Goal: Task Accomplishment & Management: Manage account settings

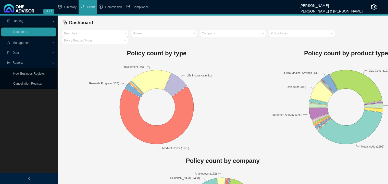
click at [26, 42] on span "Management" at bounding box center [22, 43] width 18 height 4
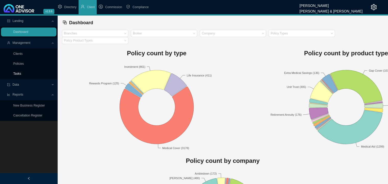
click at [15, 73] on link "Tasks" at bounding box center [17, 74] width 8 height 4
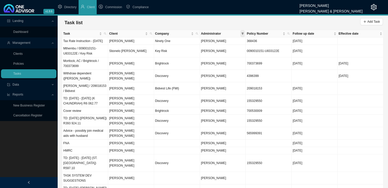
click at [243, 35] on span at bounding box center [242, 33] width 5 height 7
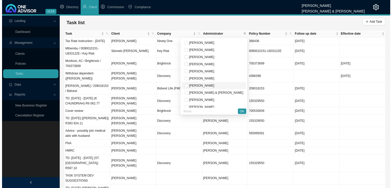
scroll to position [26, 0]
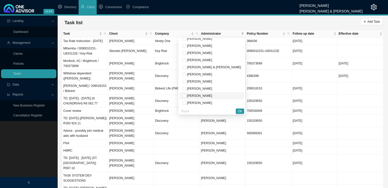
click at [212, 95] on span "[PERSON_NAME]" at bounding box center [199, 96] width 26 height 4
checkbox input "true"
click at [243, 110] on button "OK" at bounding box center [240, 111] width 8 height 5
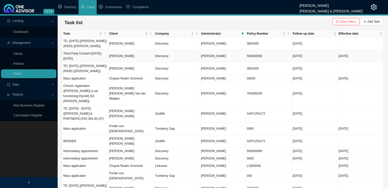
click at [126, 56] on td "[PERSON_NAME]" at bounding box center [131, 56] width 46 height 13
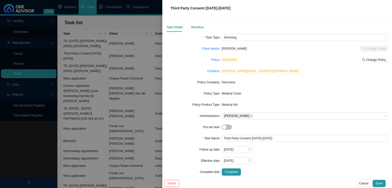
click at [194, 27] on div "Workflow" at bounding box center [197, 27] width 13 height 5
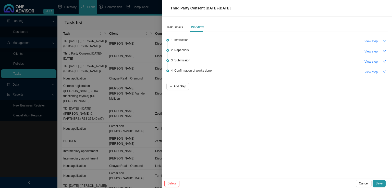
click at [385, 42] on icon "down" at bounding box center [385, 41] width 4 height 4
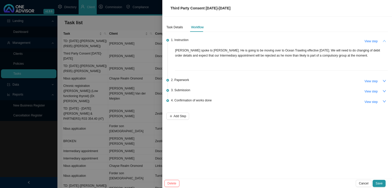
click at [385, 40] on icon "up" at bounding box center [385, 41] width 4 height 4
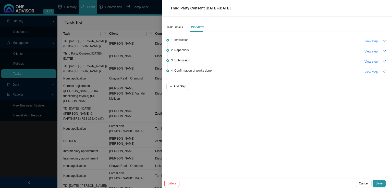
click at [363, 179] on div "Delete Cancel Save" at bounding box center [277, 183] width 230 height 9
click at [362, 183] on span "Cancel" at bounding box center [363, 183] width 9 height 5
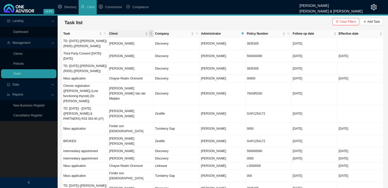
click at [151, 34] on icon "search" at bounding box center [151, 34] width 2 height 2
type input "feyt"
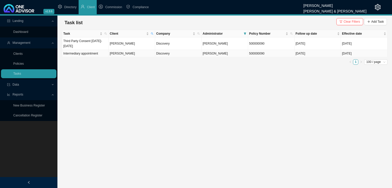
click at [99, 53] on td "Intermediary appointment" at bounding box center [85, 53] width 46 height 7
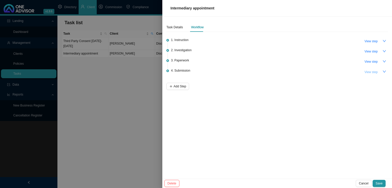
click at [371, 72] on span "View step" at bounding box center [370, 72] width 13 height 5
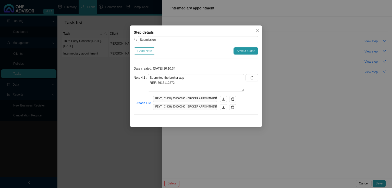
click at [137, 48] on span "+ Add Note" at bounding box center [144, 50] width 15 height 5
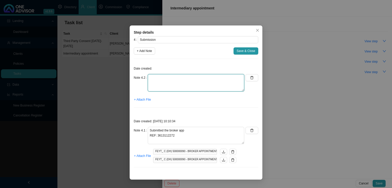
click at [151, 78] on textarea at bounding box center [196, 82] width 96 height 17
type textarea "Received confirmation from Discovery that he is part of an employer group and w…"
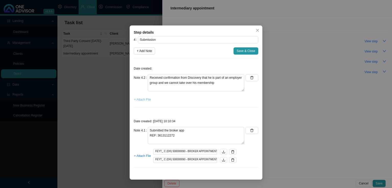
click at [145, 100] on span "+ Attach File" at bounding box center [142, 99] width 17 height 5
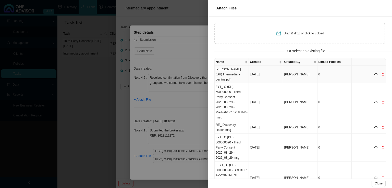
click at [241, 77] on td "[PERSON_NAME] (DH) Intermediary decline.pdf" at bounding box center [232, 75] width 34 height 18
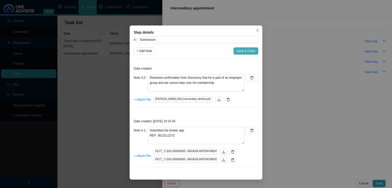
click at [241, 49] on span "Save & Close" at bounding box center [246, 50] width 19 height 5
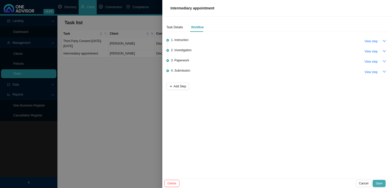
click at [379, 182] on span "Save" at bounding box center [379, 183] width 7 height 5
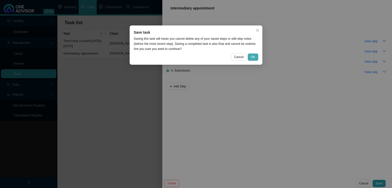
click at [254, 58] on span "OK" at bounding box center [253, 57] width 4 height 5
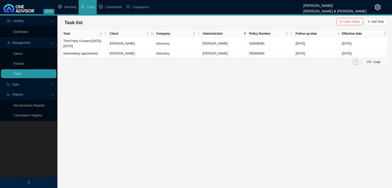
click at [187, 130] on main "Landing Dashboard Management Clients Policies Tasks Data Reports New Business R…" at bounding box center [196, 102] width 392 height 173
click at [357, 106] on main "Landing Dashboard Management Clients Policies Tasks Data Reports New Business R…" at bounding box center [196, 102] width 392 height 173
click at [153, 34] on icon "search" at bounding box center [152, 33] width 3 height 3
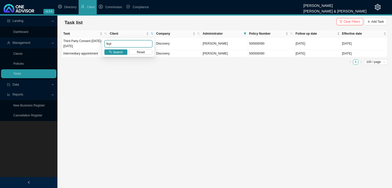
click at [117, 42] on input "feyt" at bounding box center [128, 43] width 48 height 7
drag, startPoint x: 112, startPoint y: 44, endPoint x: 99, endPoint y: 41, distance: 13.7
click at [99, 41] on body "v1.9.6 [PERSON_NAME] & [PERSON_NAME] Directory Client Commission Compliance Lan…" at bounding box center [196, 94] width 392 height 188
click at [244, 32] on span at bounding box center [245, 33] width 5 height 7
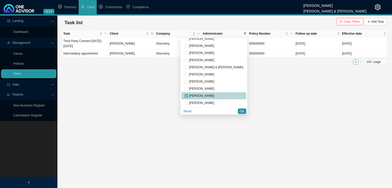
click at [188, 96] on input "checkbox" at bounding box center [187, 96] width 4 height 4
checkbox input "false"
click at [241, 112] on span "OK" at bounding box center [242, 111] width 4 height 5
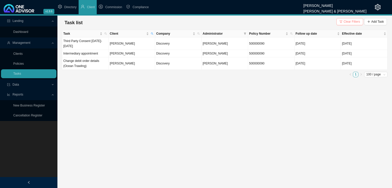
click at [355, 21] on span "Clear Filters" at bounding box center [352, 21] width 17 height 5
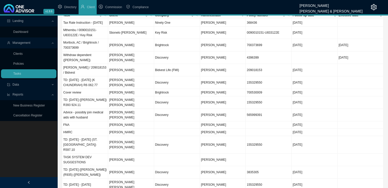
scroll to position [0, 0]
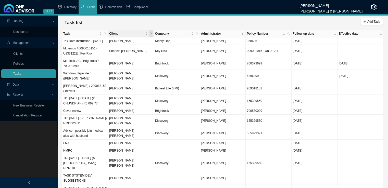
click at [150, 31] on span "Client" at bounding box center [151, 33] width 5 height 7
click at [145, 45] on input "text" at bounding box center [127, 43] width 48 height 7
type input "[PERSON_NAME]"
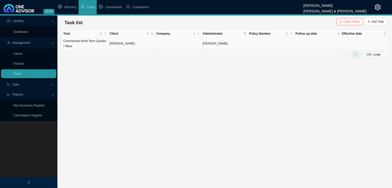
click at [136, 45] on td "[PERSON_NAME]" at bounding box center [132, 44] width 46 height 13
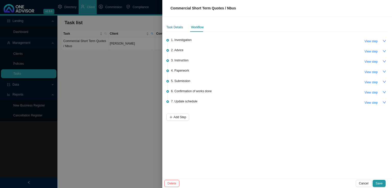
click at [176, 28] on div "Task Details" at bounding box center [174, 27] width 17 height 5
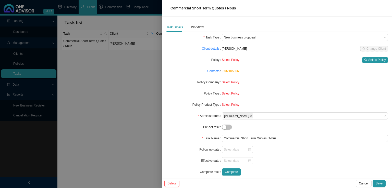
click at [148, 116] on div at bounding box center [196, 94] width 392 height 188
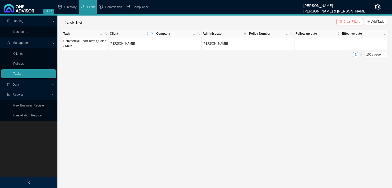
click at [342, 19] on button "Clear Filters" at bounding box center [349, 21] width 27 height 7
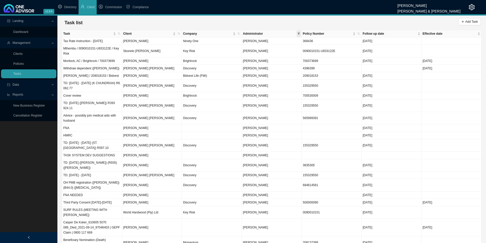
click at [300, 33] on icon "filter" at bounding box center [299, 33] width 3 height 3
click at [268, 63] on span "[PERSON_NAME]" at bounding box center [255, 65] width 26 height 4
checkbox input "true"
click at [296, 112] on span "OK" at bounding box center [296, 111] width 4 height 5
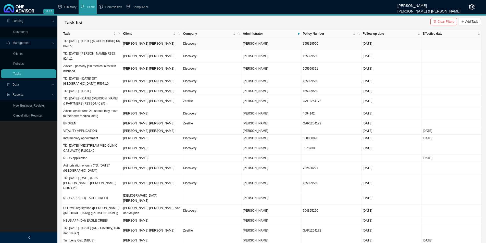
click at [111, 45] on td "TD: [DATE] - [DATE] (K CHUNDRIAH) R6 062.77" at bounding box center [92, 44] width 60 height 13
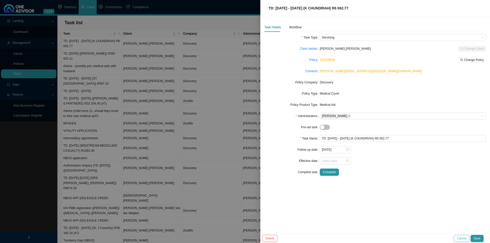
click at [392, 188] on span "Cancel" at bounding box center [461, 238] width 9 height 5
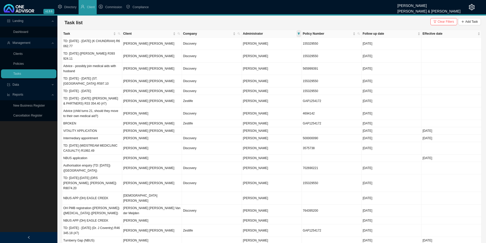
click at [300, 34] on icon "filter" at bounding box center [299, 33] width 3 height 3
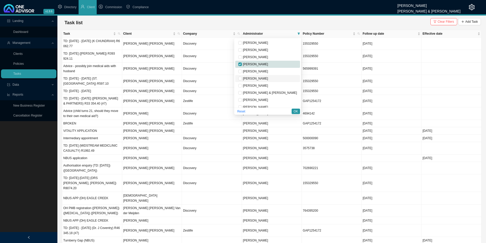
scroll to position [26, 0]
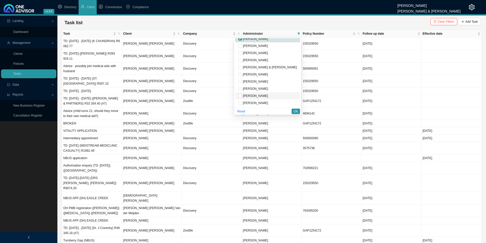
click at [272, 93] on span "[PERSON_NAME]" at bounding box center [267, 95] width 59 height 5
checkbox input "false"
click at [268, 89] on span "[PERSON_NAME]" at bounding box center [255, 89] width 26 height 4
checkbox input "true"
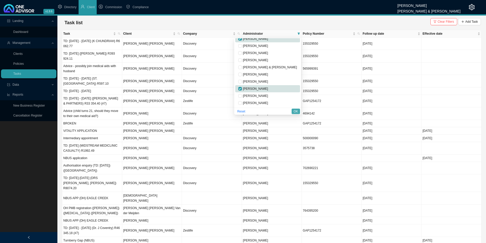
click at [296, 113] on span "OK" at bounding box center [296, 111] width 4 height 5
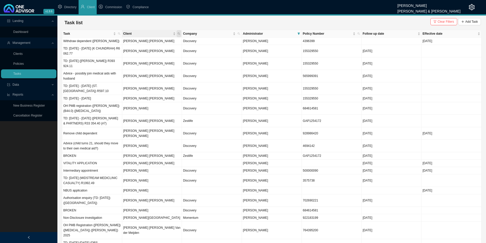
click at [179, 34] on icon "search" at bounding box center [179, 33] width 3 height 3
click at [156, 48] on div "Search Reset" at bounding box center [155, 47] width 52 height 19
click at [157, 44] on input "text" at bounding box center [155, 43] width 48 height 7
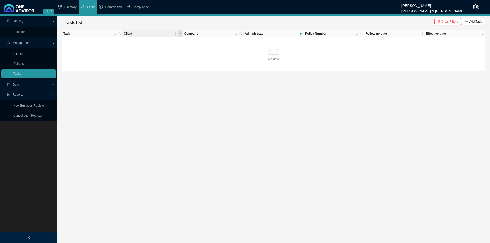
click at [179, 35] on icon "search" at bounding box center [180, 33] width 3 height 3
click at [162, 46] on input "kohler\" at bounding box center [156, 43] width 48 height 7
type input "kohler"
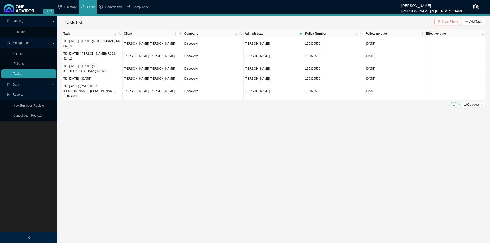
click at [392, 23] on span "Clear Filters" at bounding box center [450, 21] width 17 height 5
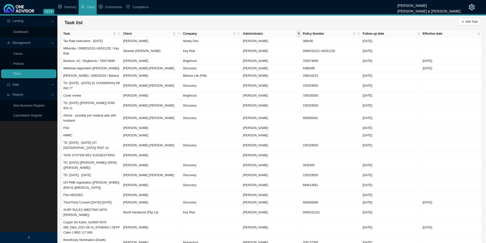
click at [300, 34] on span at bounding box center [299, 33] width 5 height 7
checkbox input "false"
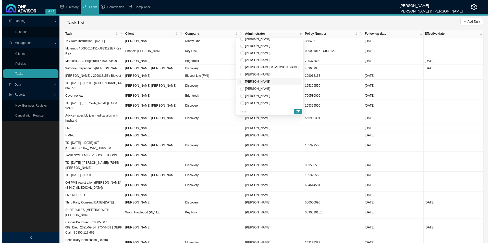
scroll to position [0, 0]
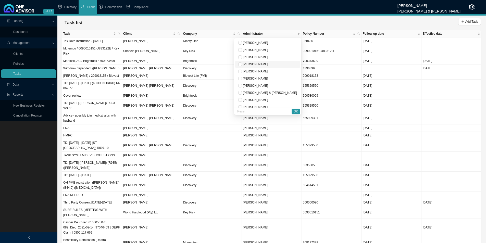
click at [266, 63] on span "[PERSON_NAME]" at bounding box center [255, 65] width 26 height 4
checkbox input "true"
click at [294, 113] on span "OK" at bounding box center [296, 111] width 4 height 5
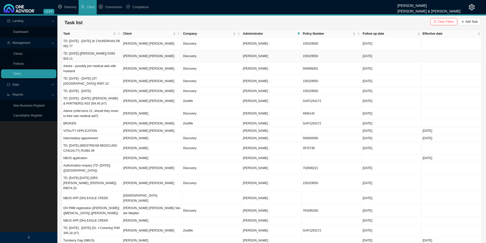
click at [121, 58] on td "TD: [DATE] ([PERSON_NAME]) R393 924.11" at bounding box center [92, 56] width 60 height 13
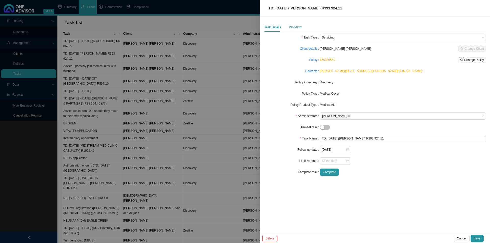
click at [293, 27] on div "Workflow" at bounding box center [295, 27] width 13 height 5
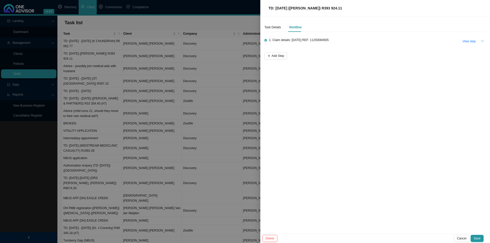
click at [392, 39] on button "button" at bounding box center [482, 41] width 7 height 7
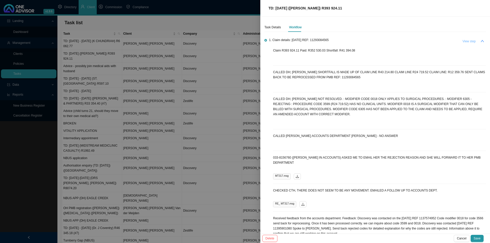
click at [392, 41] on span "View step" at bounding box center [468, 41] width 13 height 5
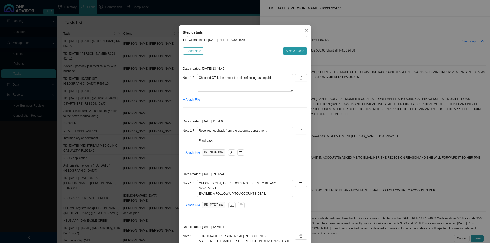
click at [190, 52] on span "+ Add Note" at bounding box center [193, 50] width 15 height 5
type textarea "Checked CTH, the amount is still reflecting as unpaid."
type textarea "Received feedback from the accounts department. Feedback: Discovery was contact…"
type textarea "CHECKED CTH, THERE DOES NOT SEEM TO BE ANY MOVEMENT. EMAILED A FOLLOW UP TO ACC…"
type textarea "033-8156760 ([PERSON_NAME] IN ACCOUNTS) ASKED ME TO EMAIL HER THE REJECTION REA…"
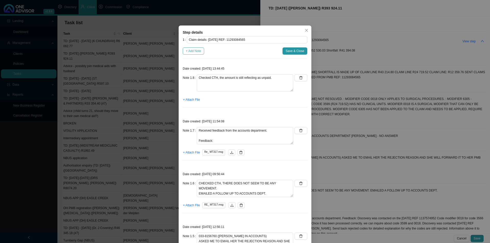
type textarea "CALLED [PERSON_NAME] ACCOUNTS DEPARTMENT [PERSON_NAME] - NO ANSWER"
type textarea "CALLED DH; [PERSON_NAME] NOT RESOLVED. : MODIFIER CODE 0018 ONLY APPLIES TO SUR…"
type textarea "CALLED DH; [PERSON_NAME] SHORTFALL IS MADE UP OF CLAIM LINE R43 214.80 CLAIM LI…"
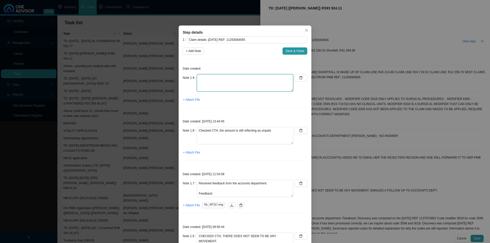
click at [208, 81] on textarea at bounding box center [245, 82] width 96 height 17
type textarea "Emailed the accounts department as the claim is still not paid in full. Asked t…"
click at [190, 101] on span "+ Attach File" at bounding box center [191, 99] width 17 height 5
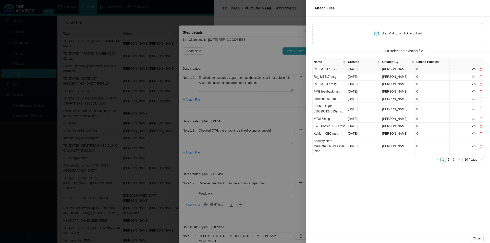
click at [336, 69] on td "RE_ MT317.msg" at bounding box center [330, 69] width 34 height 7
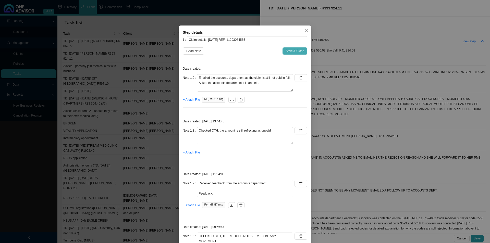
click at [293, 48] on span "Save & Close" at bounding box center [295, 50] width 19 height 5
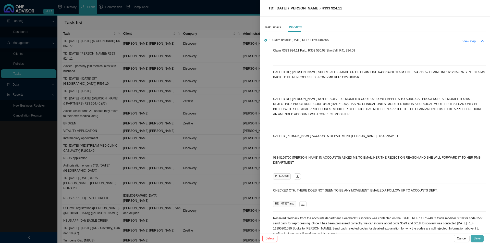
click at [392, 188] on span "Save" at bounding box center [477, 238] width 7 height 5
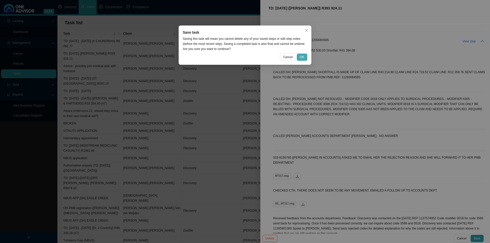
click at [306, 54] on button "OK" at bounding box center [302, 57] width 10 height 7
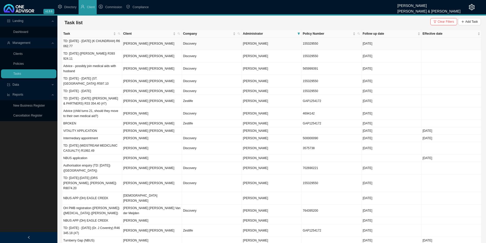
click at [132, 47] on td "[PERSON_NAME] [PERSON_NAME]" at bounding box center [152, 44] width 60 height 13
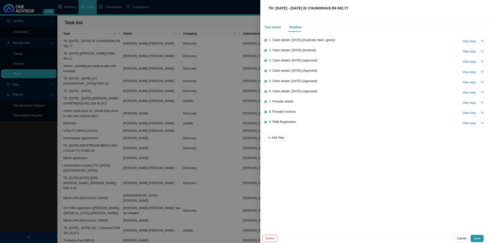
click at [275, 28] on div "Task Details" at bounding box center [272, 27] width 17 height 5
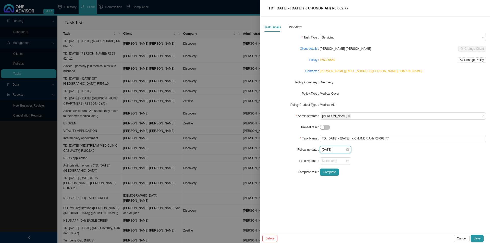
click at [335, 150] on input "[DATE]" at bounding box center [334, 149] width 24 height 5
type input "[DATE]"
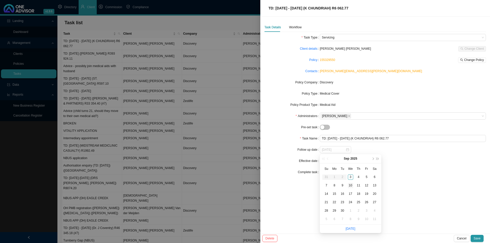
click at [351, 187] on div "10" at bounding box center [350, 185] width 5 height 5
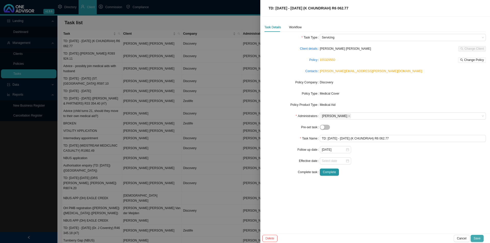
click at [392, 188] on span "Save" at bounding box center [477, 238] width 7 height 5
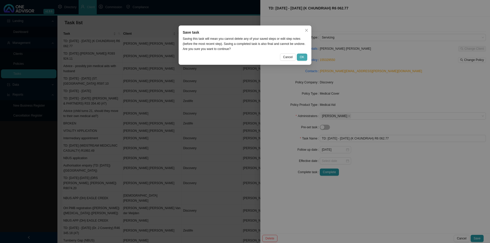
click at [302, 55] on span "OK" at bounding box center [302, 57] width 4 height 5
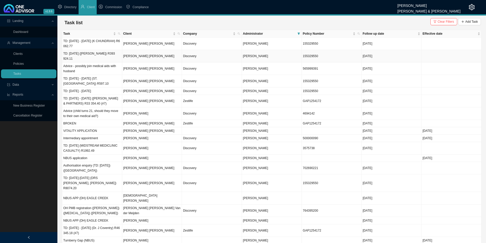
click at [87, 56] on td "TD: [DATE] ([PERSON_NAME]) R393 924.11" at bounding box center [92, 56] width 60 height 13
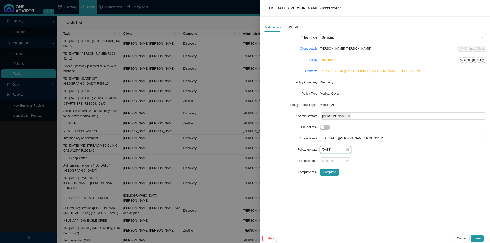
click at [338, 147] on input "[DATE]" at bounding box center [334, 149] width 24 height 5
type input "[DATE]"
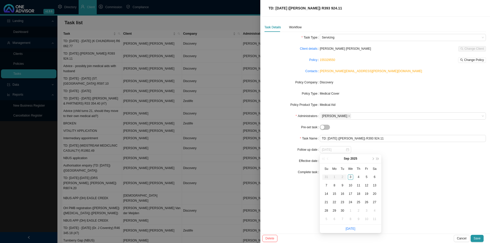
click at [352, 186] on div "10" at bounding box center [350, 185] width 5 height 5
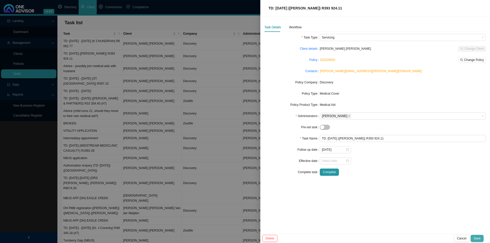
click at [392, 188] on span "Save" at bounding box center [477, 238] width 7 height 5
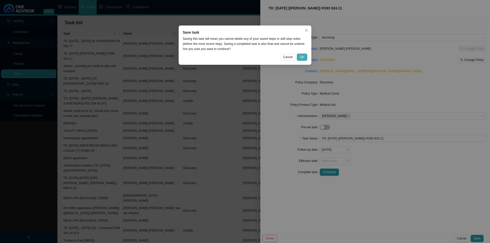
click at [305, 55] on button "OK" at bounding box center [302, 57] width 10 height 7
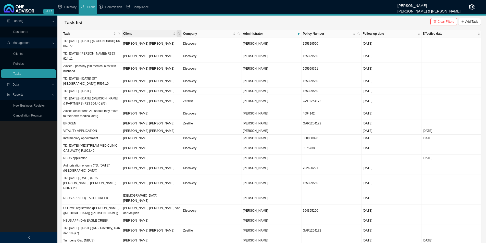
click at [179, 34] on icon "search" at bounding box center [179, 34] width 2 height 2
click at [154, 43] on input "text" at bounding box center [155, 43] width 48 height 7
type input "kohler"
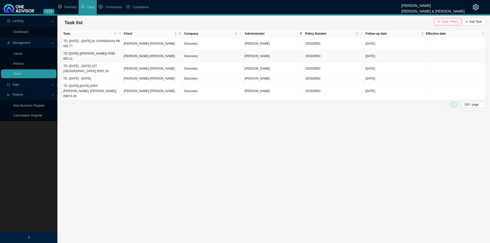
click at [102, 44] on td "TD: [DATE] - [DATE] (K CHUNDRIAH) R6 062.77" at bounding box center [92, 44] width 60 height 13
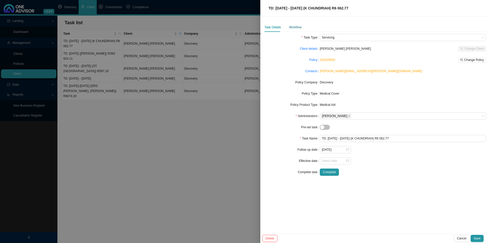
click at [295, 28] on div "Workflow" at bounding box center [295, 27] width 13 height 5
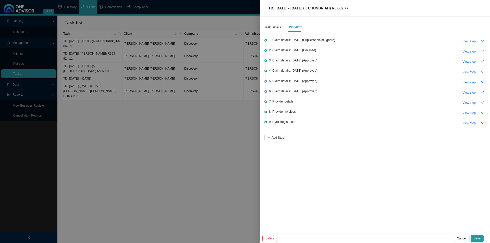
click at [392, 50] on icon "down" at bounding box center [483, 52] width 4 height 4
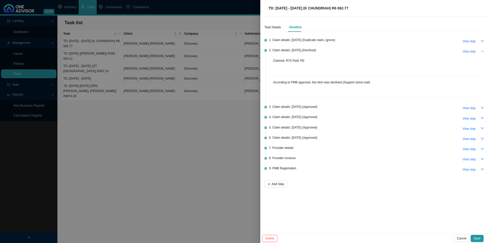
click at [392, 50] on icon "up" at bounding box center [483, 52] width 4 height 4
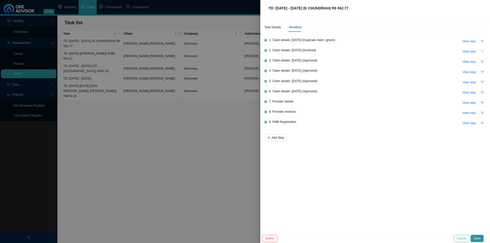
click at [392, 188] on span "Cancel" at bounding box center [461, 238] width 9 height 5
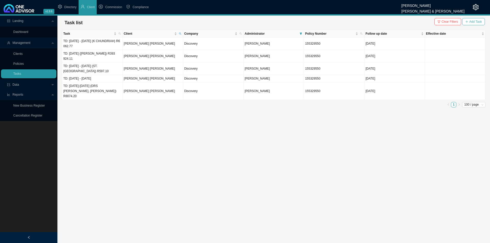
click at [392, 22] on icon "plus" at bounding box center [466, 21] width 3 height 3
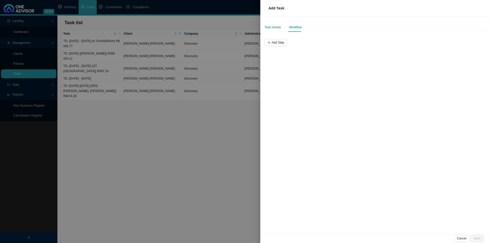
click at [276, 27] on div "Task Details" at bounding box center [272, 27] width 17 height 5
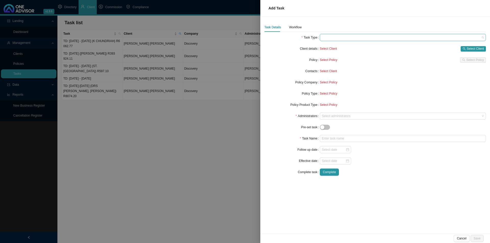
click at [335, 38] on span at bounding box center [403, 37] width 162 height 7
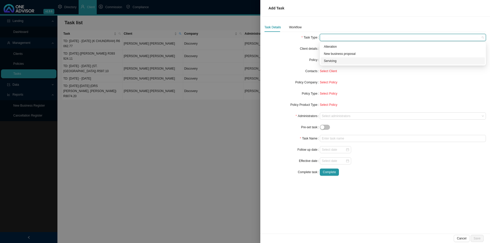
click at [338, 60] on div "Servicing" at bounding box center [403, 60] width 158 height 5
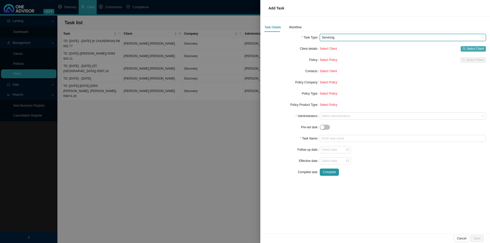
click at [392, 50] on button "Select Client" at bounding box center [473, 48] width 25 height 5
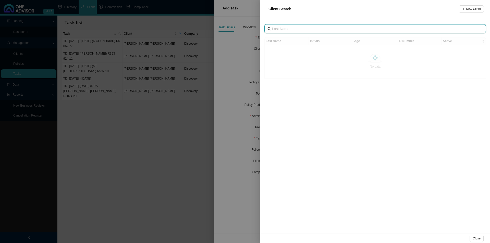
click at [292, 27] on input "text" at bounding box center [375, 29] width 207 height 6
type input "mlamb"
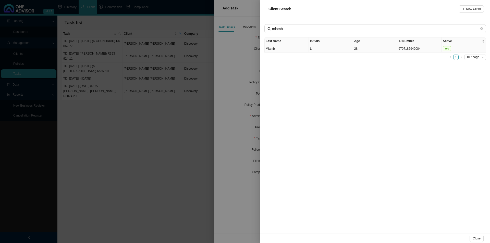
click at [296, 48] on td "Mlambi" at bounding box center [287, 49] width 44 height 8
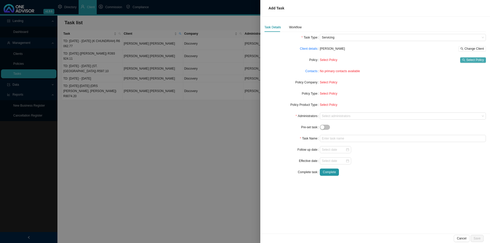
click at [392, 58] on span "Select Policy" at bounding box center [475, 59] width 18 height 5
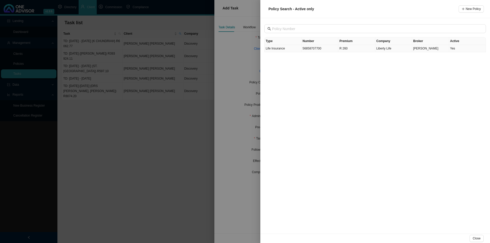
click at [285, 50] on td "Life Insurance" at bounding box center [283, 48] width 37 height 7
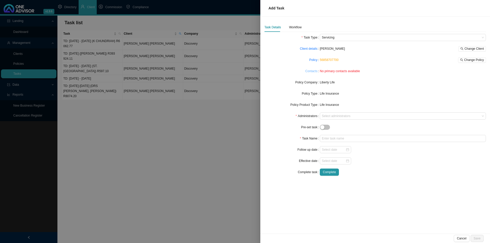
click at [311, 70] on link "Contacts" at bounding box center [311, 71] width 12 height 5
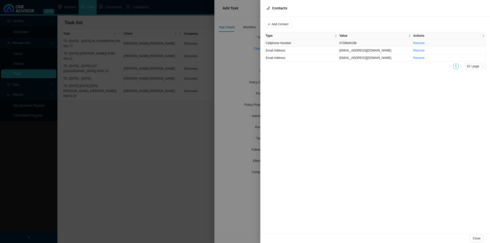
click at [355, 44] on td "0739649198" at bounding box center [375, 43] width 74 height 7
click at [350, 24] on span "Cellphone Number" at bounding box center [347, 24] width 34 height 7
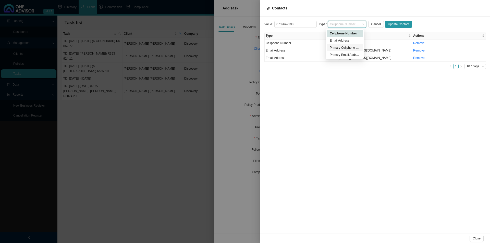
click at [345, 47] on div "Primary Cellphone Number" at bounding box center [345, 47] width 30 height 5
click at [392, 24] on span "Update Contact" at bounding box center [398, 24] width 21 height 5
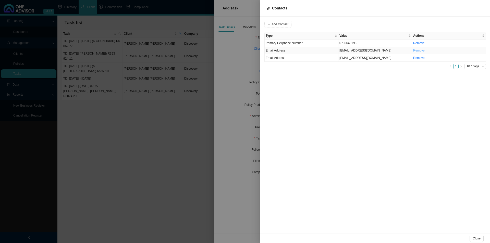
click at [392, 51] on link "Remove" at bounding box center [418, 51] width 11 height 4
click at [392, 40] on span "Yes" at bounding box center [439, 39] width 5 height 5
click at [353, 51] on td "[EMAIL_ADDRESS][DOMAIN_NAME]" at bounding box center [375, 50] width 74 height 7
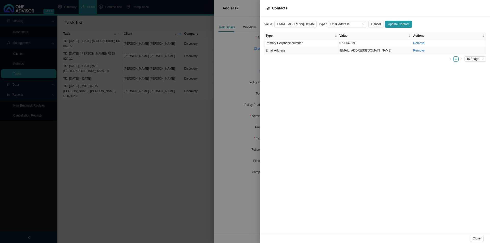
scroll to position [0, 4]
click at [337, 25] on span "Email Address" at bounding box center [347, 24] width 34 height 7
click at [347, 55] on div "Primary Email Address" at bounding box center [345, 54] width 30 height 5
click at [391, 24] on span "Update Contact" at bounding box center [398, 24] width 21 height 5
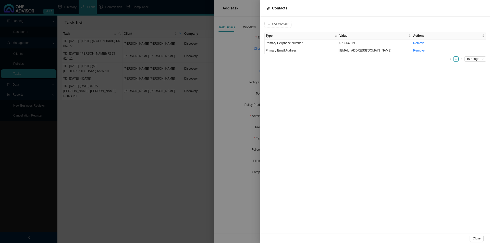
click at [240, 70] on div at bounding box center [245, 121] width 490 height 243
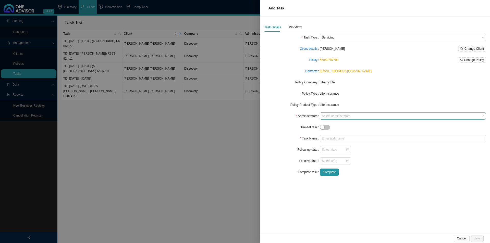
click at [331, 118] on div at bounding box center [400, 116] width 159 height 4
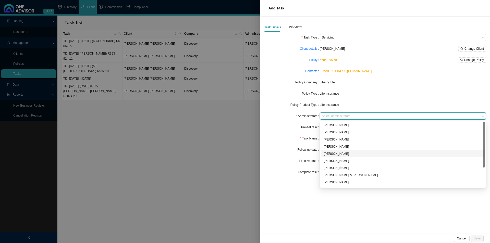
click at [345, 151] on div "[PERSON_NAME]" at bounding box center [403, 153] width 158 height 5
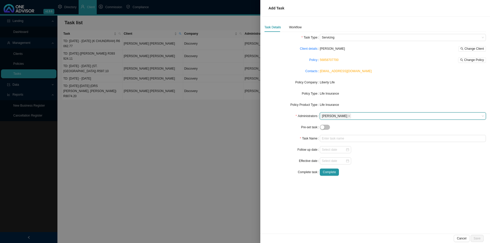
click at [286, 141] on div "Task Name" at bounding box center [291, 138] width 55 height 7
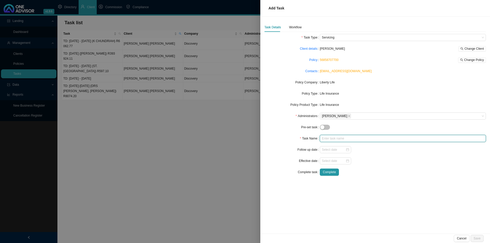
click at [331, 138] on input "text" at bounding box center [403, 138] width 166 height 7
type input "Missed premium ([DATE])"
click at [299, 28] on div "Workflow" at bounding box center [295, 27] width 13 height 5
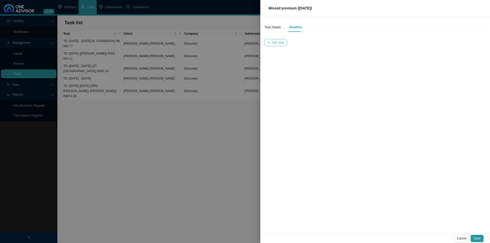
click at [280, 42] on span "Add Step" at bounding box center [278, 42] width 13 height 5
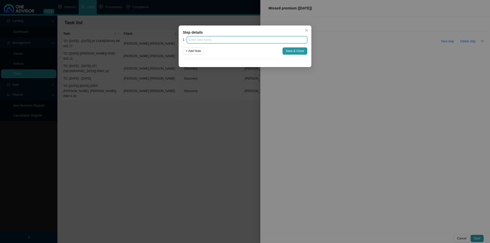
click at [221, 42] on input "text" at bounding box center [247, 39] width 120 height 7
click at [307, 30] on icon "close" at bounding box center [307, 31] width 4 height 4
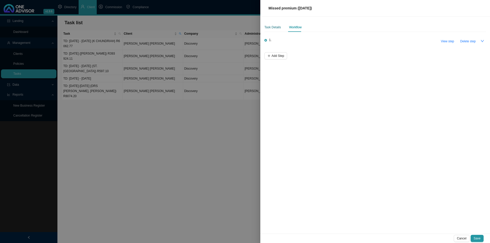
click at [266, 29] on div "Task Details" at bounding box center [272, 27] width 17 height 5
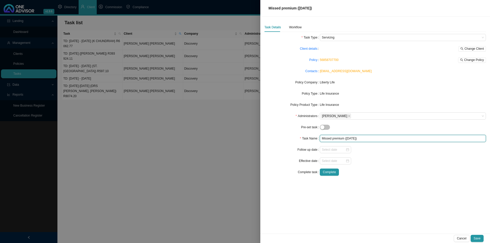
click at [356, 140] on input "Missed premium ([DATE])" at bounding box center [403, 138] width 166 height 7
type input "Missed premium ([DATE])"
click at [382, 188] on div "Task Details Workflow Task Type Servicing Client details Luyanda Mlambi Change …" at bounding box center [375, 125] width 230 height 217
click at [294, 33] on div "Task Details Workflow Task Type Servicing Client details Luyanda Mlambi Change …" at bounding box center [375, 101] width 222 height 157
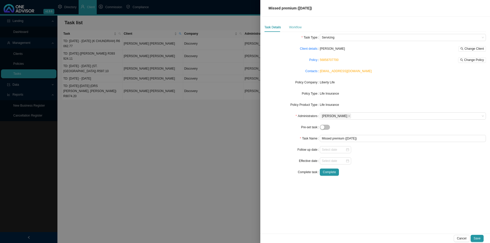
click at [296, 24] on div "Workflow" at bounding box center [295, 27] width 13 height 9
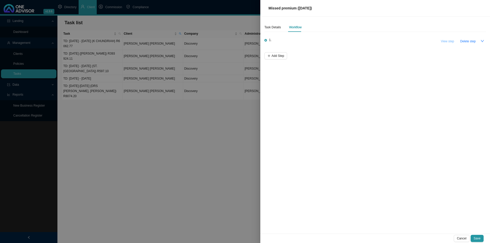
click at [392, 39] on span "View step" at bounding box center [447, 41] width 13 height 5
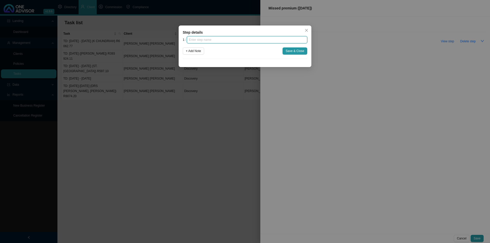
click at [212, 39] on input "text" at bounding box center [247, 39] width 120 height 7
type input "Notification"
click at [302, 50] on span "Save & Close" at bounding box center [295, 50] width 19 height 5
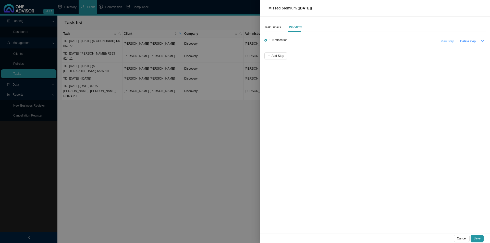
click at [392, 40] on span "View step" at bounding box center [447, 41] width 13 height 5
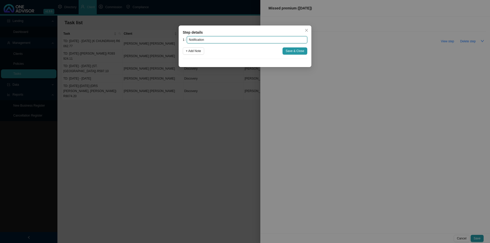
click at [214, 37] on input "Notification" at bounding box center [247, 39] width 120 height 7
drag, startPoint x: 206, startPoint y: 38, endPoint x: 178, endPoint y: 47, distance: 29.5
click at [178, 47] on div "Step details 1 Notification + Add Note Save & Close Cancel OK" at bounding box center [245, 121] width 490 height 243
type input "Insurer notification"
click at [292, 52] on span "Save & Close" at bounding box center [295, 50] width 19 height 5
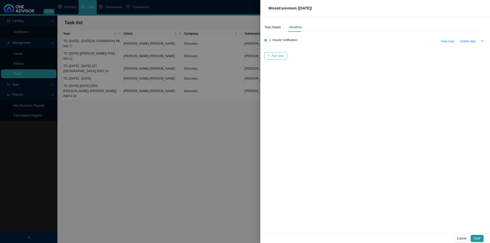
click at [280, 55] on span "Add Step" at bounding box center [278, 55] width 13 height 5
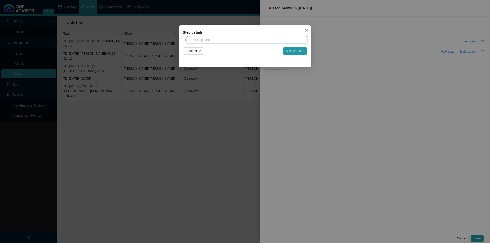
click at [223, 40] on input "text" at bounding box center [247, 39] width 120 height 7
type input "Investigation"
click at [287, 53] on span "Save & Close" at bounding box center [295, 50] width 19 height 5
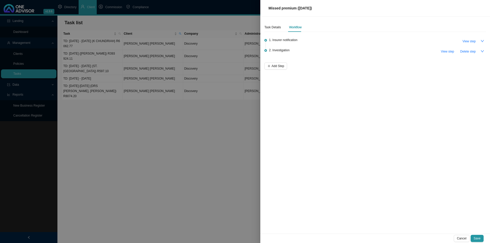
click at [273, 70] on div "Task Details Workflow 1. Insurer notification View step 2. Investigation View s…" at bounding box center [375, 125] width 230 height 217
click at [276, 65] on span "Add Step" at bounding box center [278, 66] width 13 height 5
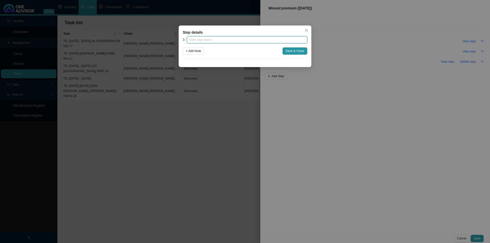
click at [213, 39] on input "text" at bounding box center [247, 39] width 120 height 7
type input "Client notification (1)"
click at [298, 52] on span "Save & Close" at bounding box center [295, 50] width 19 height 5
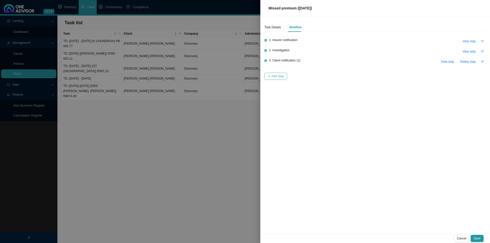
click at [276, 76] on span "Add Step" at bounding box center [278, 76] width 13 height 5
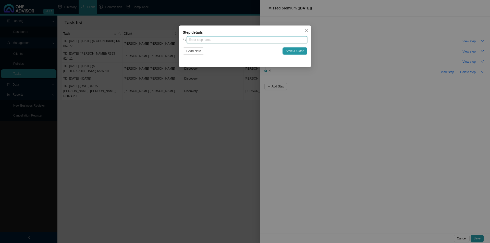
click at [210, 39] on input "text" at bounding box center [247, 39] width 120 height 7
type input "Client notification (2)"
click at [293, 50] on span "Save & Close" at bounding box center [295, 50] width 19 height 5
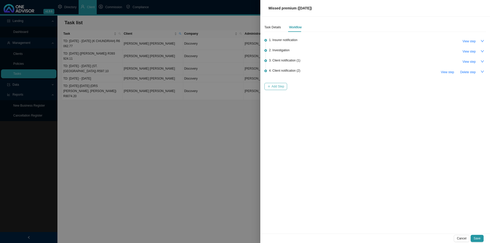
click at [279, 86] on span "Add Step" at bounding box center [278, 86] width 13 height 5
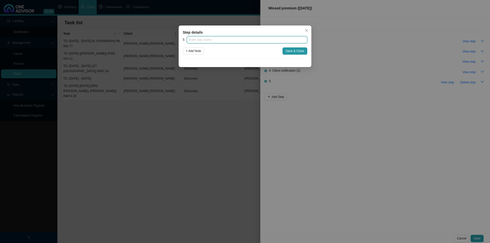
click at [222, 39] on input "text" at bounding box center [247, 39] width 120 height 7
type input "C"
type input "Instruction received"
click at [299, 51] on span "Save & Close" at bounding box center [295, 50] width 19 height 5
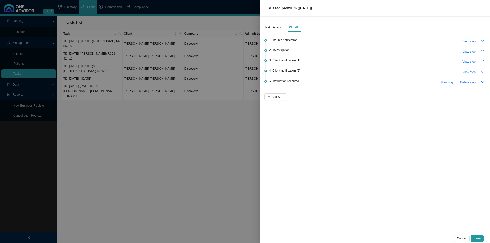
click at [279, 91] on li "5. Instruction received View step Delete step" at bounding box center [375, 86] width 222 height 13
click at [276, 96] on span "Add Step" at bounding box center [278, 96] width 13 height 5
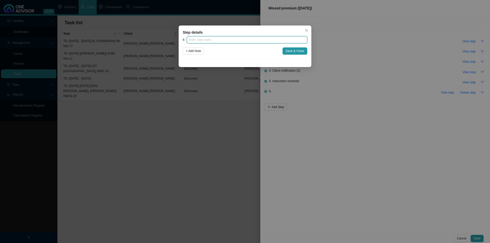
click at [208, 41] on input "text" at bounding box center [247, 39] width 120 height 7
type input "P"
type input "Submission"
click at [295, 52] on span "Save & Close" at bounding box center [295, 50] width 19 height 5
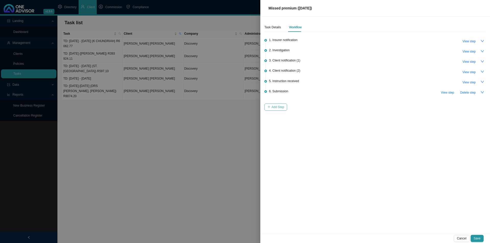
click at [283, 107] on span "Add Step" at bounding box center [278, 107] width 13 height 5
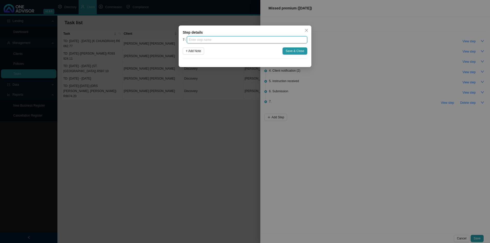
click at [217, 38] on input "text" at bounding box center [247, 39] width 120 height 7
type input "Confirmation of works done"
click at [293, 51] on span "Save & Close" at bounding box center [295, 50] width 19 height 5
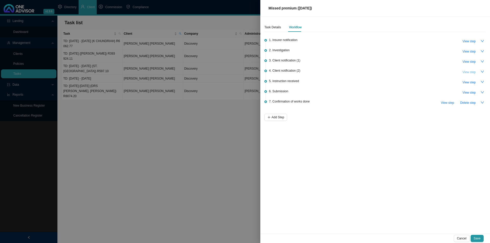
click at [392, 70] on span "View step" at bounding box center [468, 72] width 13 height 5
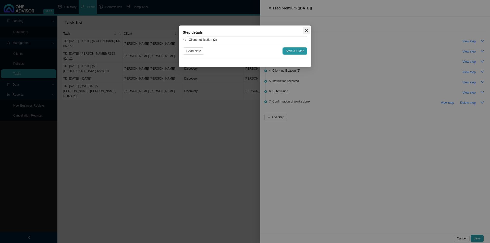
click at [305, 28] on button "Close" at bounding box center [306, 30] width 7 height 7
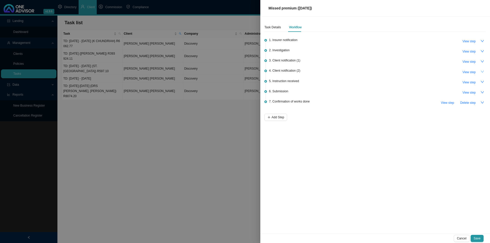
click at [392, 71] on icon "down" at bounding box center [482, 72] width 3 height 2
click at [392, 71] on span "View step" at bounding box center [468, 72] width 13 height 5
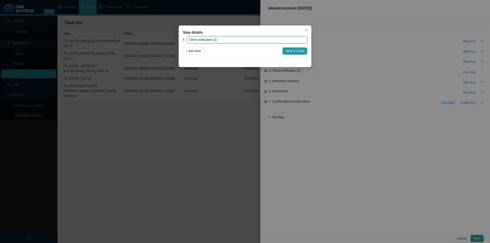
click at [224, 40] on input "Client notification (2)" at bounding box center [247, 39] width 120 height 7
drag, startPoint x: 218, startPoint y: 40, endPoint x: 172, endPoint y: 39, distance: 45.4
click at [172, 39] on div "Step details 4 Client notification (2) + Add Note Save & Close Cancel OK" at bounding box center [245, 121] width 490 height 243
type input "Follow up"
click at [301, 51] on span "Save & Close" at bounding box center [295, 50] width 19 height 5
